Goal: Task Accomplishment & Management: Manage account settings

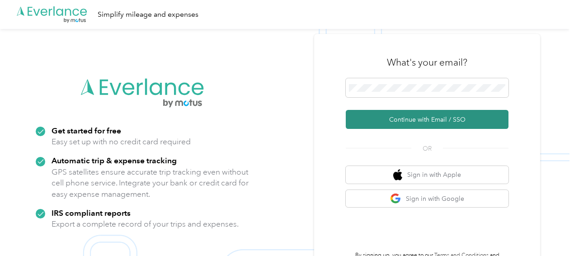
click at [395, 119] on button "Continue with Email / SSO" at bounding box center [427, 119] width 163 height 19
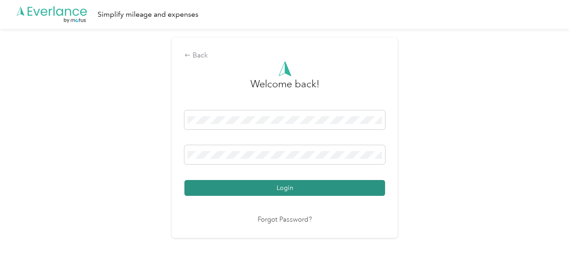
click at [308, 188] on button "Login" at bounding box center [284, 188] width 201 height 16
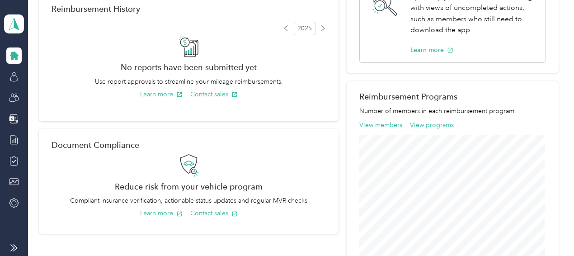
scroll to position [232, 0]
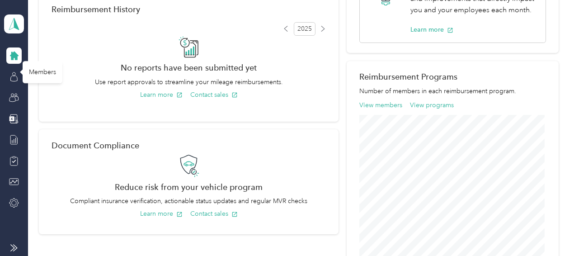
click at [14, 62] on div at bounding box center [13, 55] width 15 height 16
click at [15, 100] on icon at bounding box center [12, 99] width 6 height 5
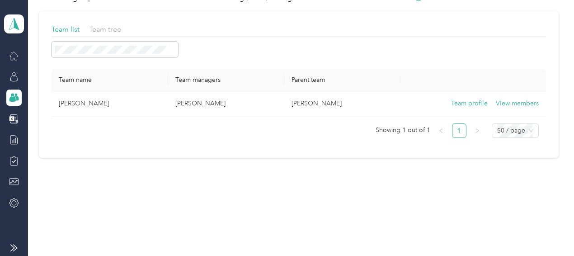
scroll to position [47, 0]
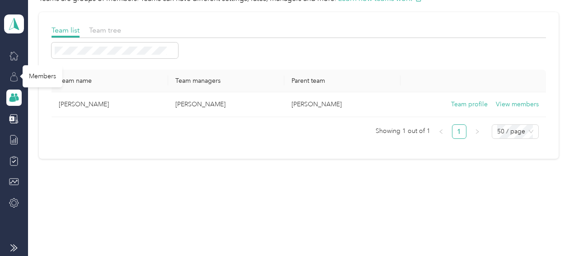
click at [12, 78] on icon at bounding box center [14, 77] width 10 height 10
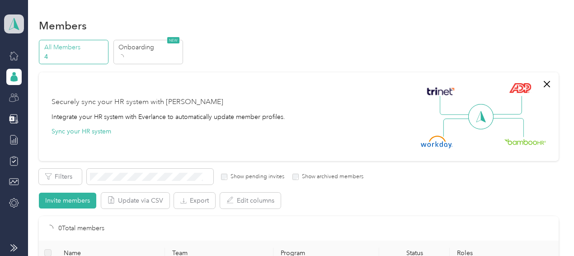
scroll to position [232, 0]
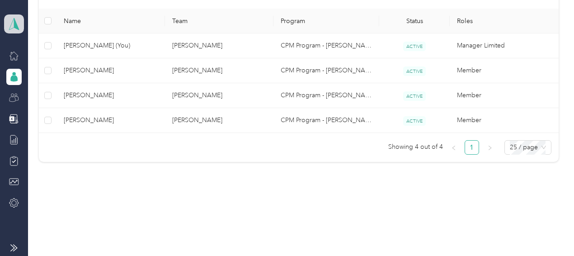
click at [16, 28] on polygon at bounding box center [16, 24] width 5 height 12
click at [23, 98] on div "Team dashboard Personal dashboard Log out" at bounding box center [99, 93] width 178 height 57
click at [18, 26] on icon at bounding box center [14, 24] width 14 height 13
click at [20, 91] on div "Personal dashboard" at bounding box center [40, 94] width 57 height 9
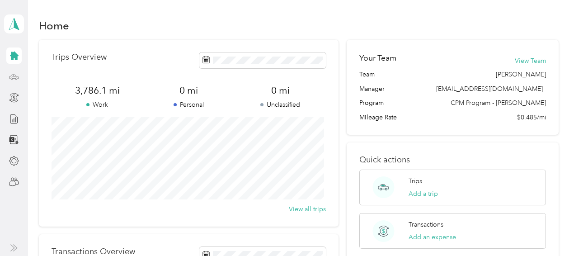
click at [7, 80] on div at bounding box center [13, 77] width 15 height 16
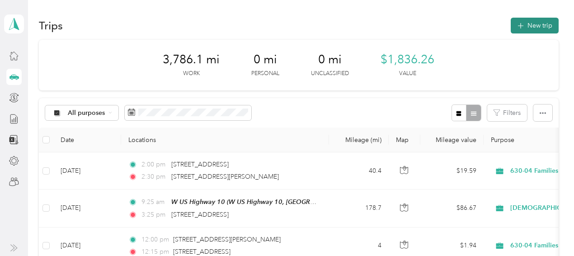
click at [531, 26] on button "New trip" at bounding box center [535, 26] width 48 height 16
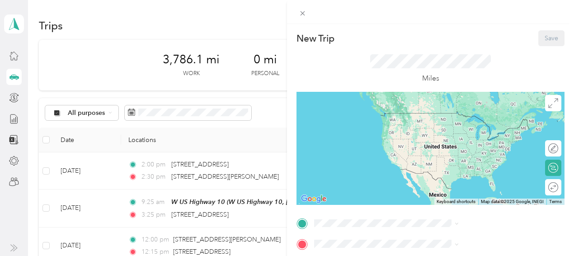
click at [465, 117] on div "TEAM W US Highway 10" at bounding box center [489, 112] width 124 height 11
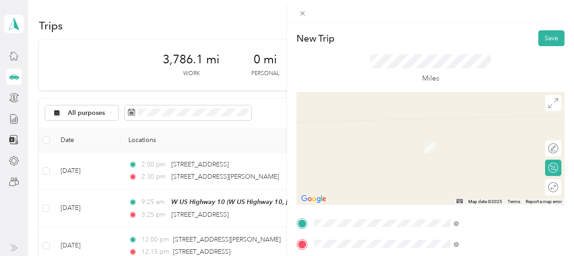
click at [459, 143] on span "[STREET_ADDRESS][PERSON_NAME][US_STATE]" at bounding box center [489, 138] width 124 height 16
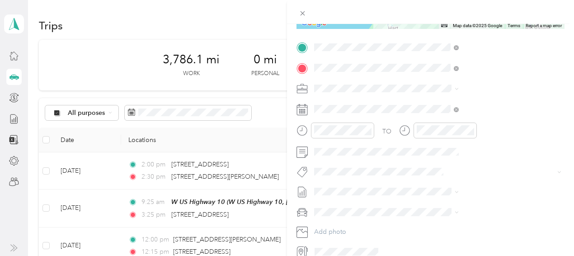
scroll to position [182, 0]
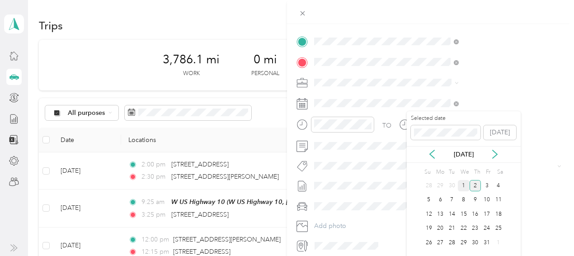
click at [465, 185] on div "1" at bounding box center [464, 185] width 12 height 11
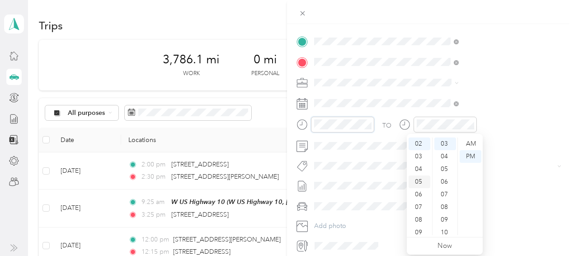
scroll to position [0, 0]
click at [421, 155] on div "01" at bounding box center [420, 156] width 22 height 13
click at [447, 143] on div "00" at bounding box center [445, 143] width 22 height 13
click at [477, 129] on div at bounding box center [444, 125] width 63 height 16
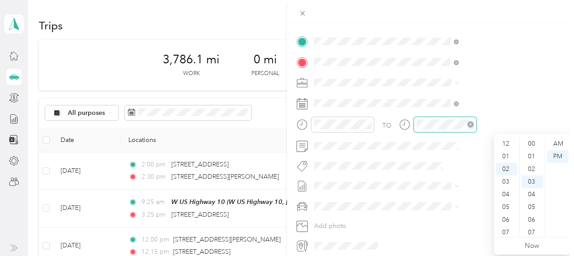
scroll to position [38, 0]
click at [504, 163] on div "04" at bounding box center [507, 169] width 22 height 13
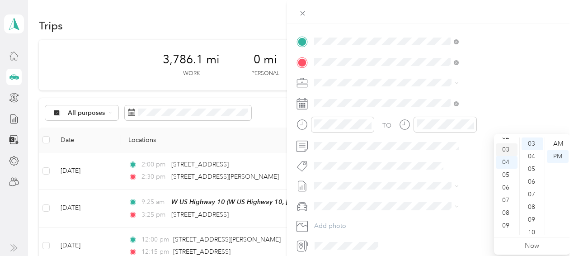
click at [507, 151] on div "03" at bounding box center [507, 149] width 22 height 13
click at [535, 163] on div "30" at bounding box center [532, 164] width 22 height 13
click at [553, 157] on div "PM" at bounding box center [558, 156] width 22 height 13
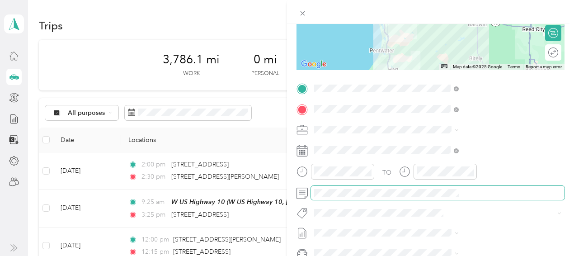
scroll to position [133, 2]
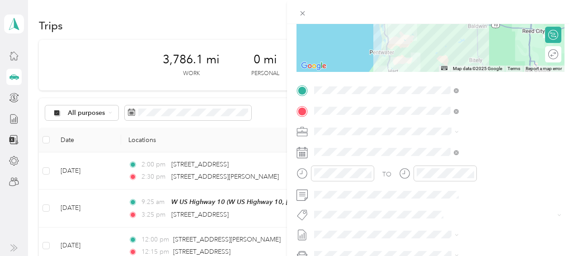
click at [564, 99] on form "New Trip Save This trip cannot be edited because it is either under review, app…" at bounding box center [430, 99] width 287 height 404
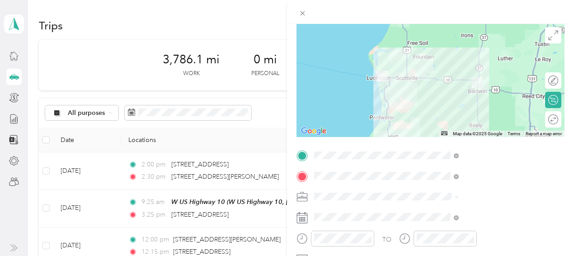
scroll to position [67, 2]
click at [540, 121] on div at bounding box center [548, 119] width 19 height 9
click at [563, 85] on form "New Trip Save This trip cannot be edited because it is either under review, app…" at bounding box center [430, 165] width 287 height 404
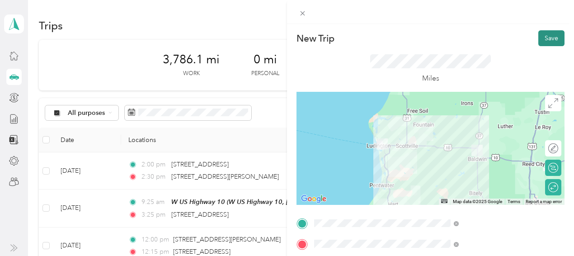
click at [539, 34] on button "Save" at bounding box center [551, 38] width 26 height 16
